Goal: Check status: Check status

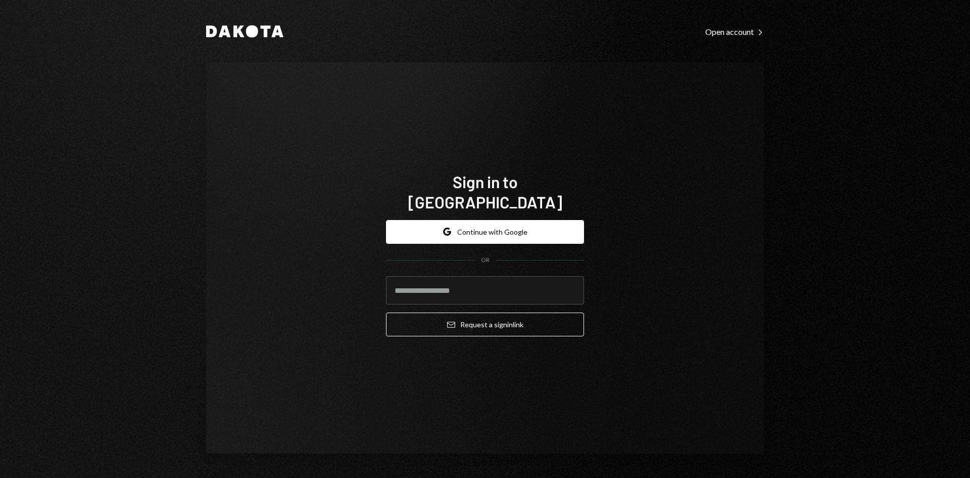
type input "**********"
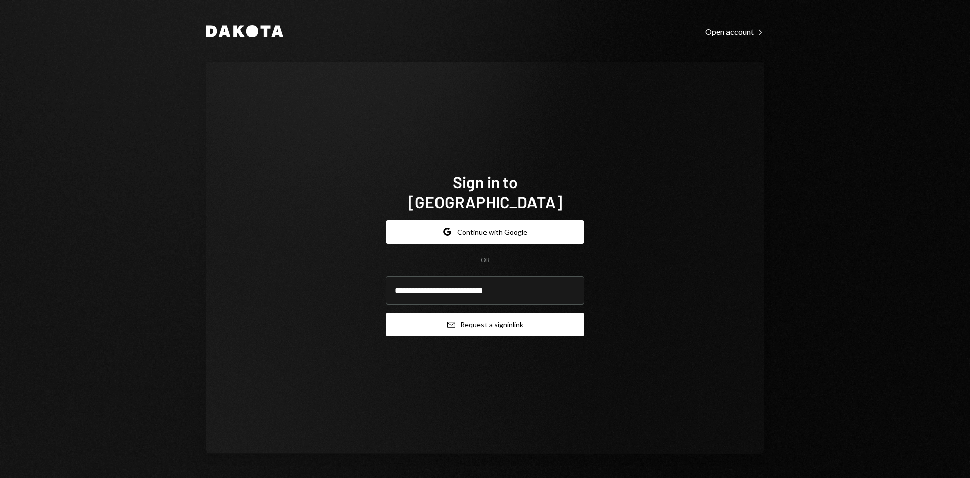
click at [460, 318] on button "Email Request a sign in link" at bounding box center [485, 324] width 198 height 24
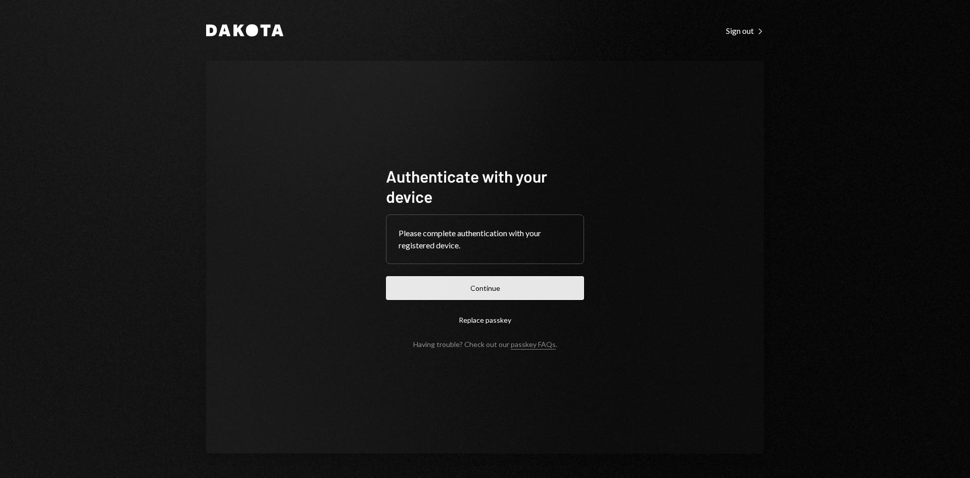
click at [483, 280] on button "Continue" at bounding box center [485, 288] width 198 height 24
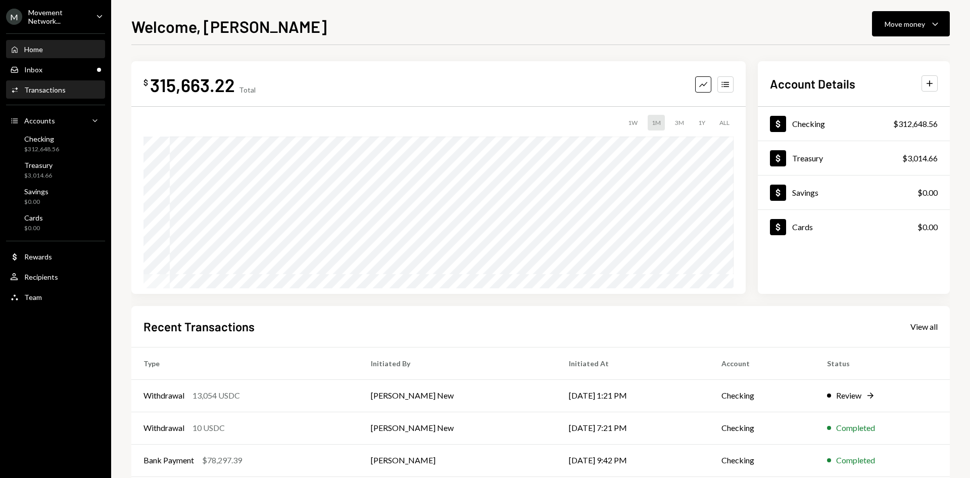
click at [34, 83] on div "Activities Transactions" at bounding box center [55, 89] width 91 height 17
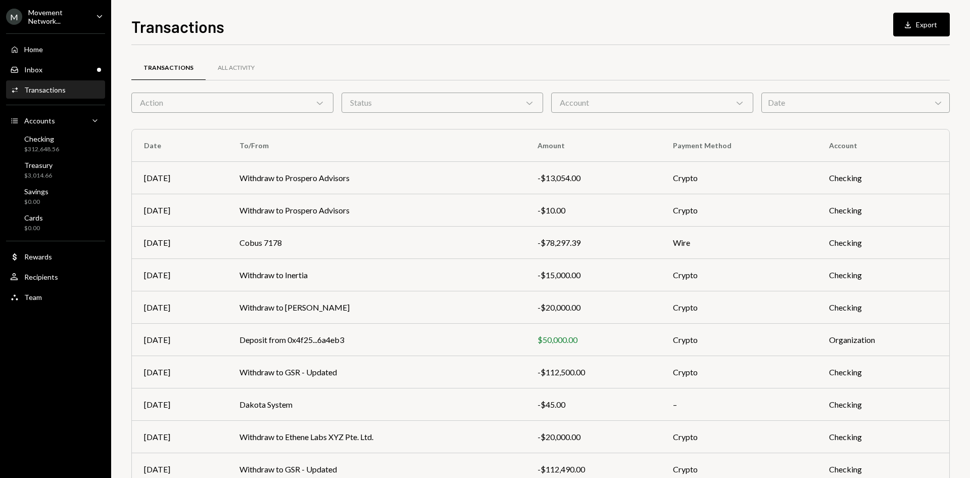
click at [266, 101] on div "Action Chevron Down" at bounding box center [232, 102] width 202 height 20
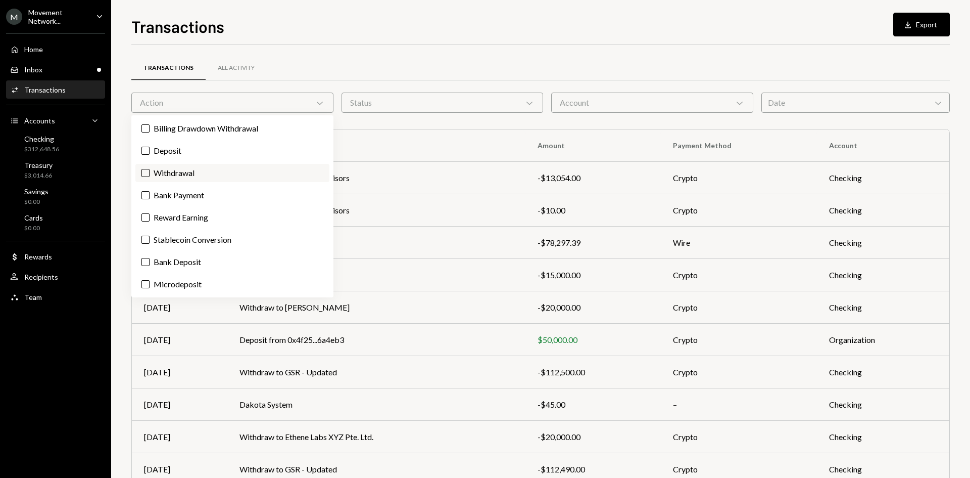
click at [261, 169] on label "Withdrawal" at bounding box center [232, 173] width 194 height 18
click at [150, 169] on button "Withdrawal" at bounding box center [145, 173] width 8 height 8
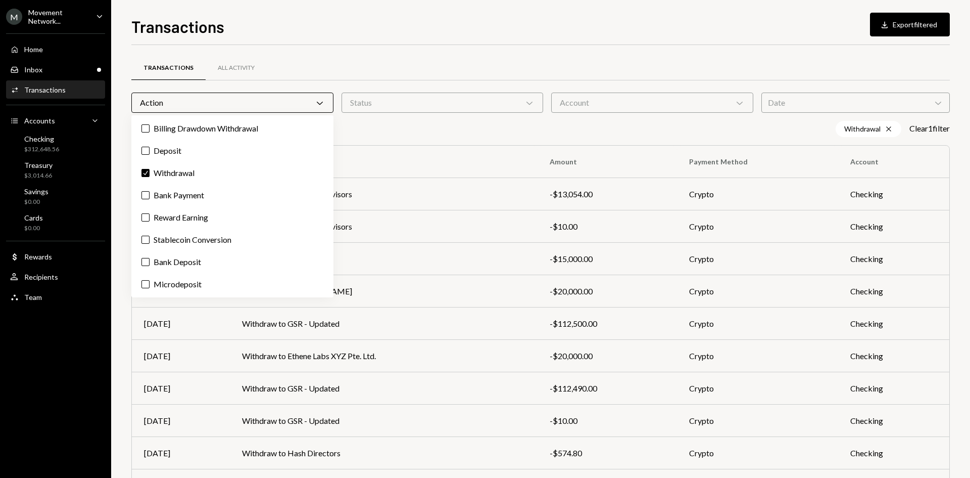
click at [610, 52] on div "Transactions All Activity Action Chevron Down Status Chevron Down Account Chevr…" at bounding box center [540, 294] width 819 height 499
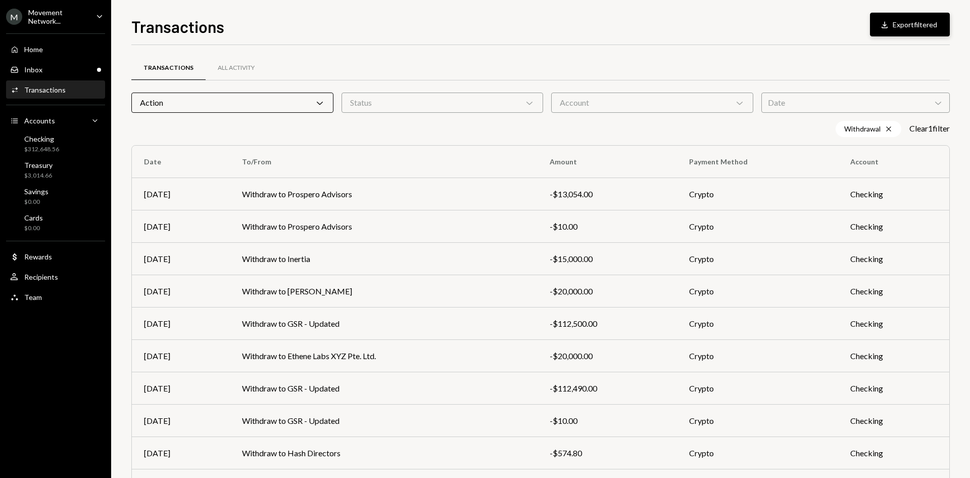
click at [888, 21] on icon "Download" at bounding box center [885, 25] width 10 height 10
click at [370, 354] on td "Withdraw to Ethene Labs XYZ Pte. Ltd." at bounding box center [384, 356] width 308 height 32
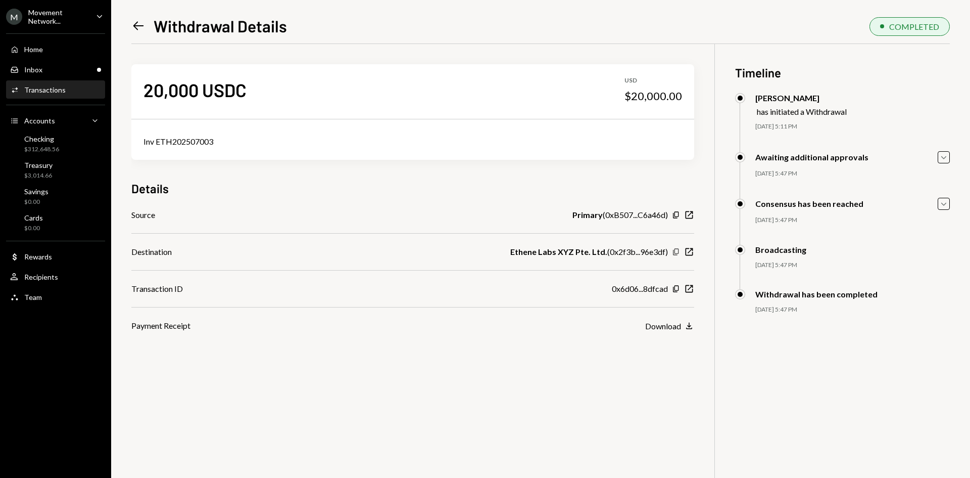
click at [676, 252] on icon "Copy" at bounding box center [676, 252] width 8 height 8
drag, startPoint x: 237, startPoint y: 87, endPoint x: 141, endPoint y: 92, distance: 95.1
click at [141, 92] on div "20,000 USDC USD $20,000.00" at bounding box center [412, 89] width 563 height 51
drag, startPoint x: 217, startPoint y: 137, endPoint x: 137, endPoint y: 138, distance: 80.4
click at [137, 138] on div "Inv ETH202507003" at bounding box center [412, 141] width 563 height 36
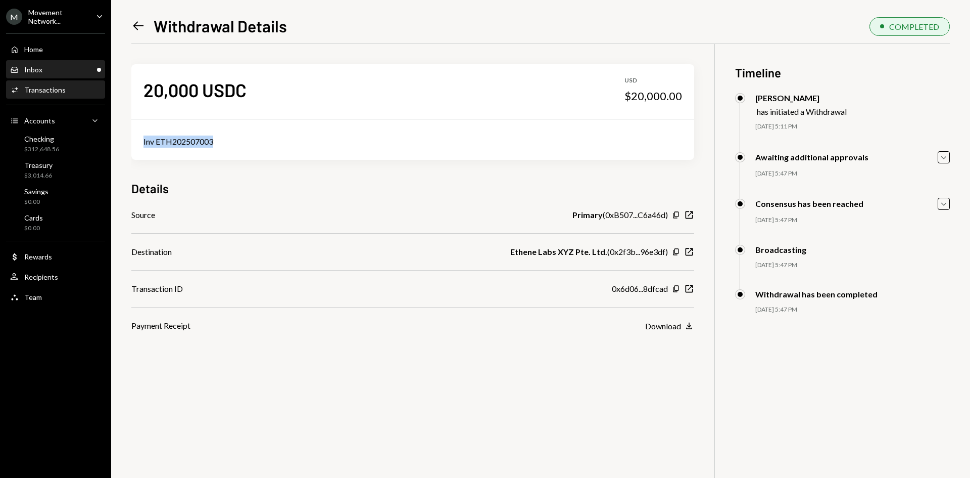
click at [66, 71] on div "Inbox Inbox" at bounding box center [55, 69] width 91 height 9
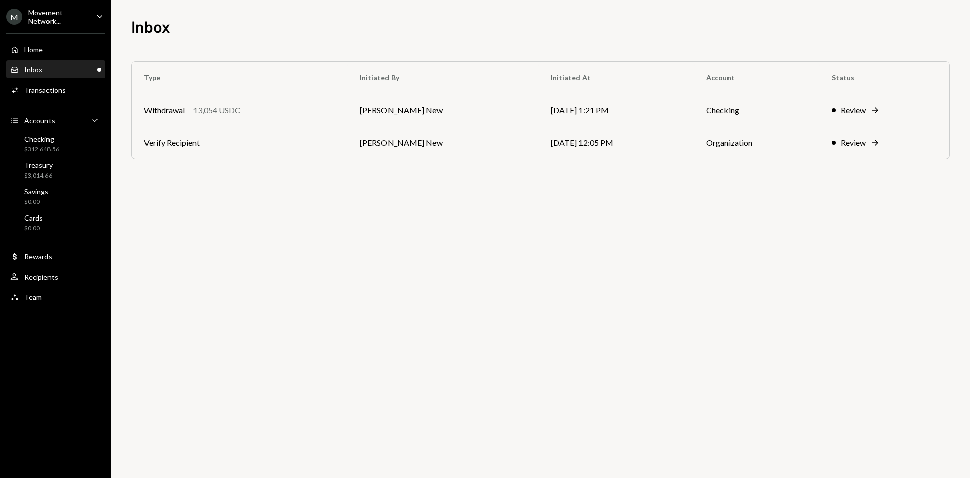
click at [63, 67] on div "Inbox Inbox" at bounding box center [55, 69] width 91 height 9
click at [442, 265] on div "Type Initiated By Initiated At Account Status Withdrawal 13,054 USDC Richard By…" at bounding box center [540, 261] width 819 height 433
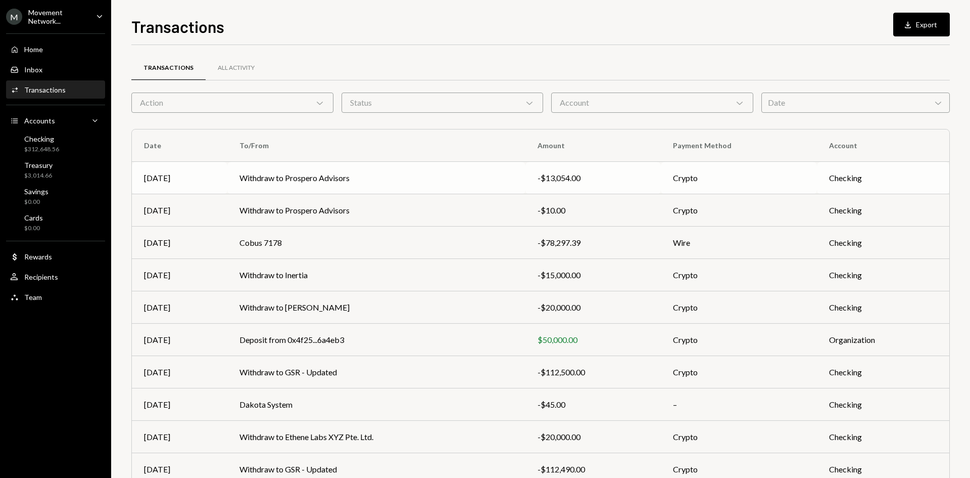
click at [485, 182] on td "Withdraw to Prospero Advisors" at bounding box center [376, 178] width 298 height 32
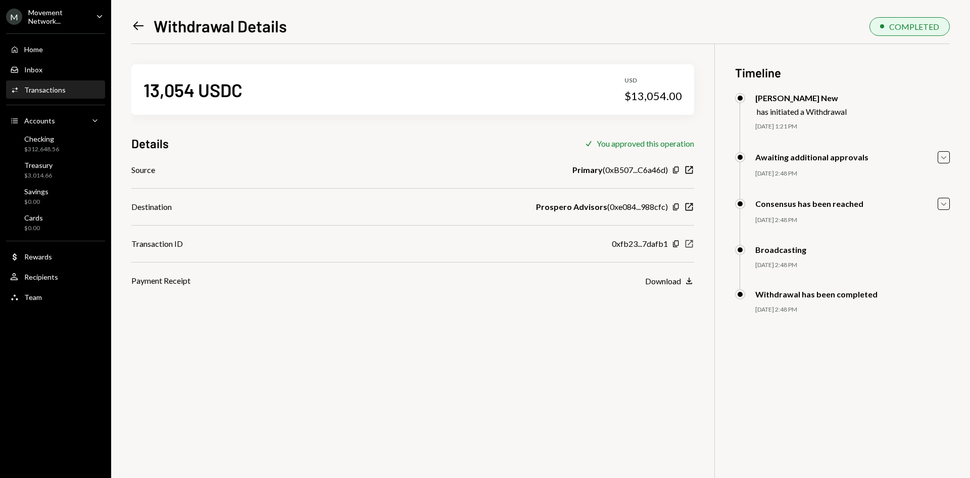
click at [690, 244] on icon "New Window" at bounding box center [689, 244] width 10 height 10
